Goal: Transaction & Acquisition: Purchase product/service

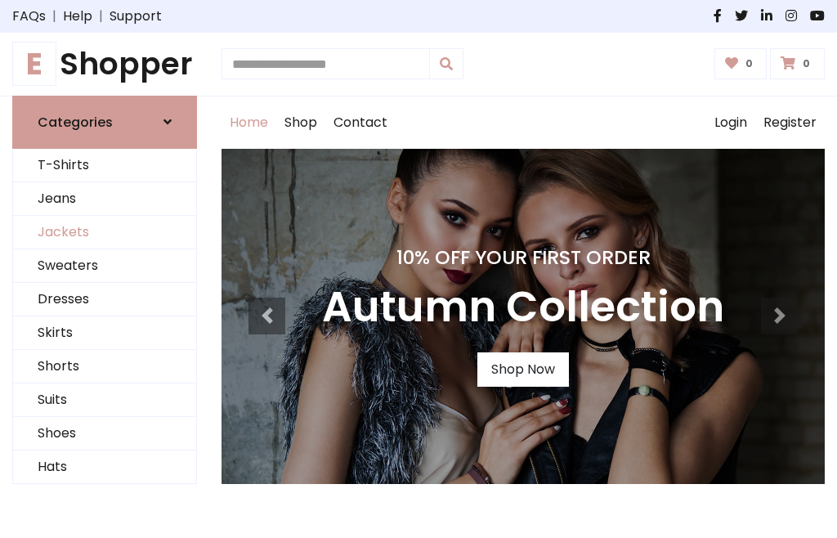
click at [105, 232] on link "Jackets" at bounding box center [104, 233] width 183 height 34
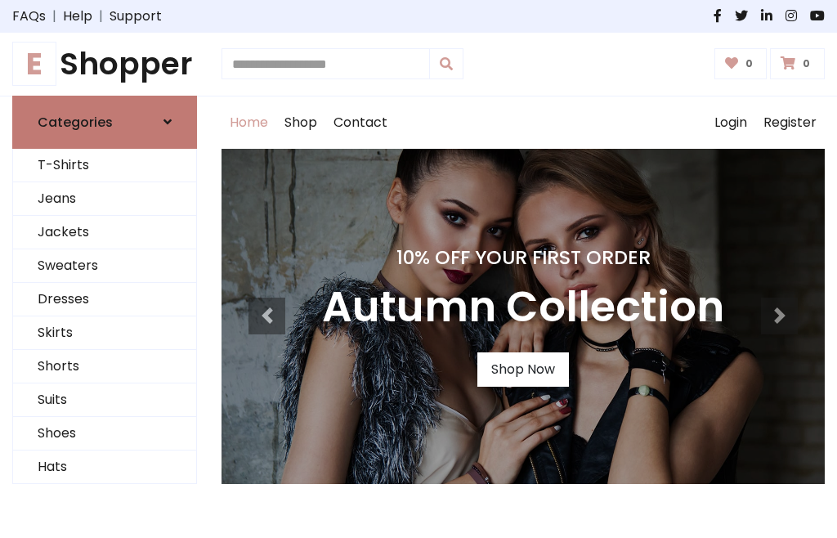
click at [105, 122] on h6 "Categories" at bounding box center [75, 122] width 75 height 16
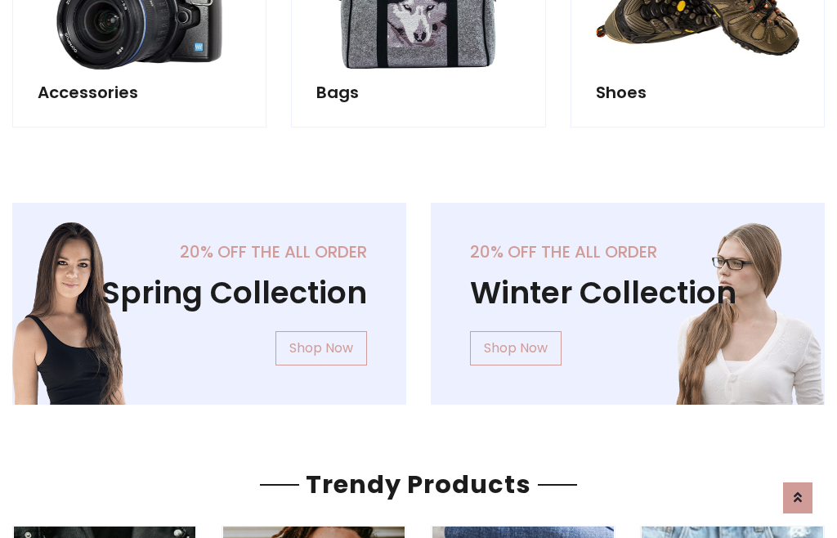
scroll to position [1528, 0]
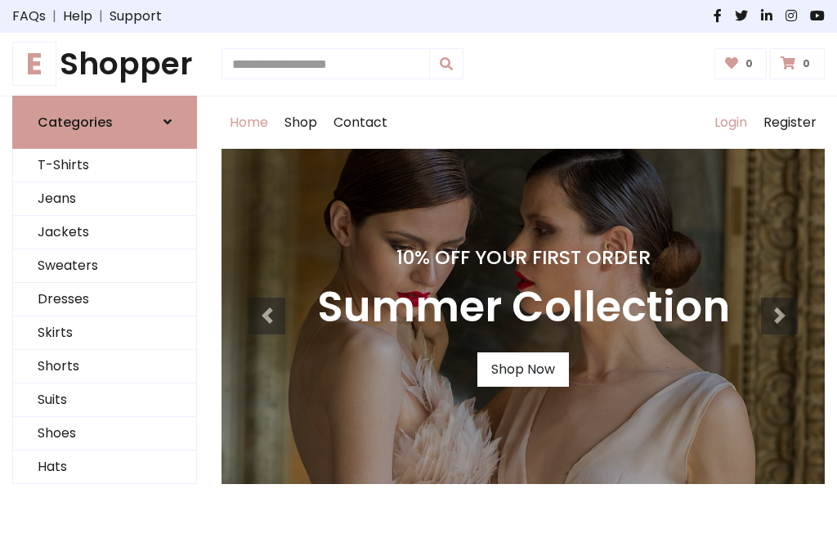
click at [730, 122] on link "Login" at bounding box center [730, 122] width 49 height 52
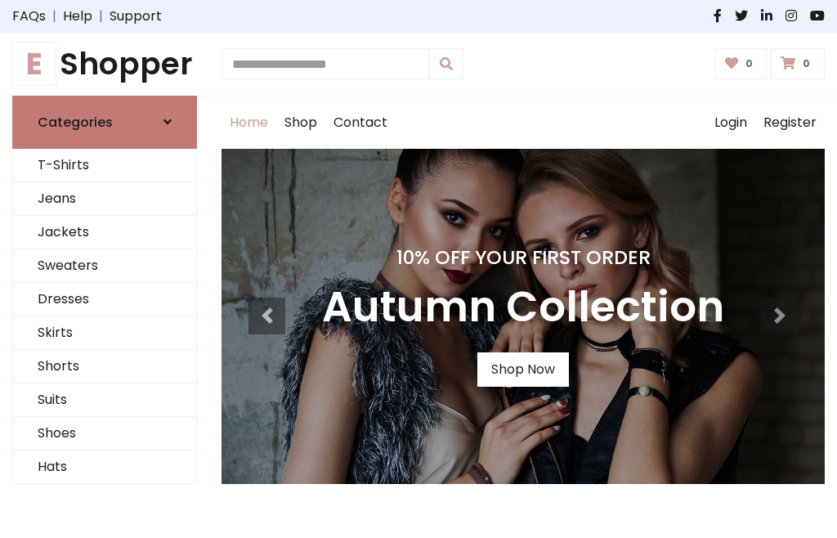
click at [168, 122] on icon at bounding box center [168, 121] width 8 height 13
